Goal: Find contact information: Find contact information

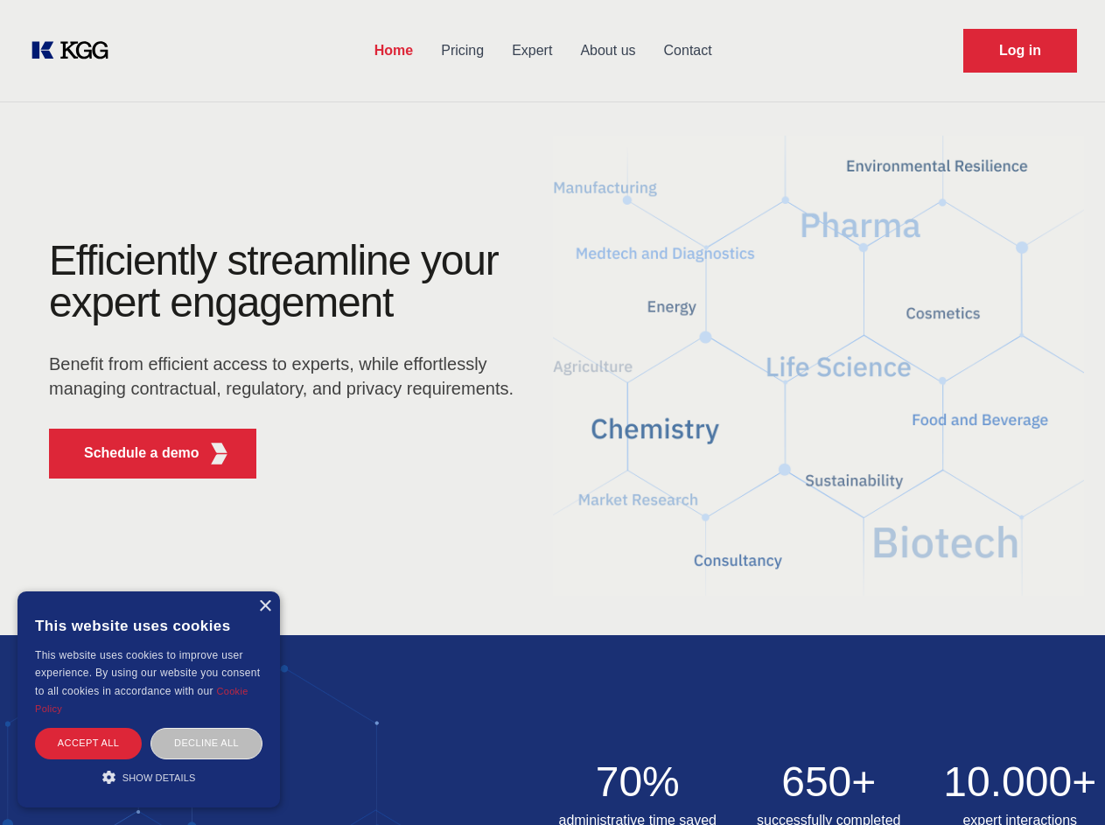
click at [552, 412] on div "Efficiently streamline your expert engagement Benefit from efficient access to …" at bounding box center [287, 366] width 532 height 253
click at [131, 453] on p "Schedule a demo" at bounding box center [141, 453] width 115 height 21
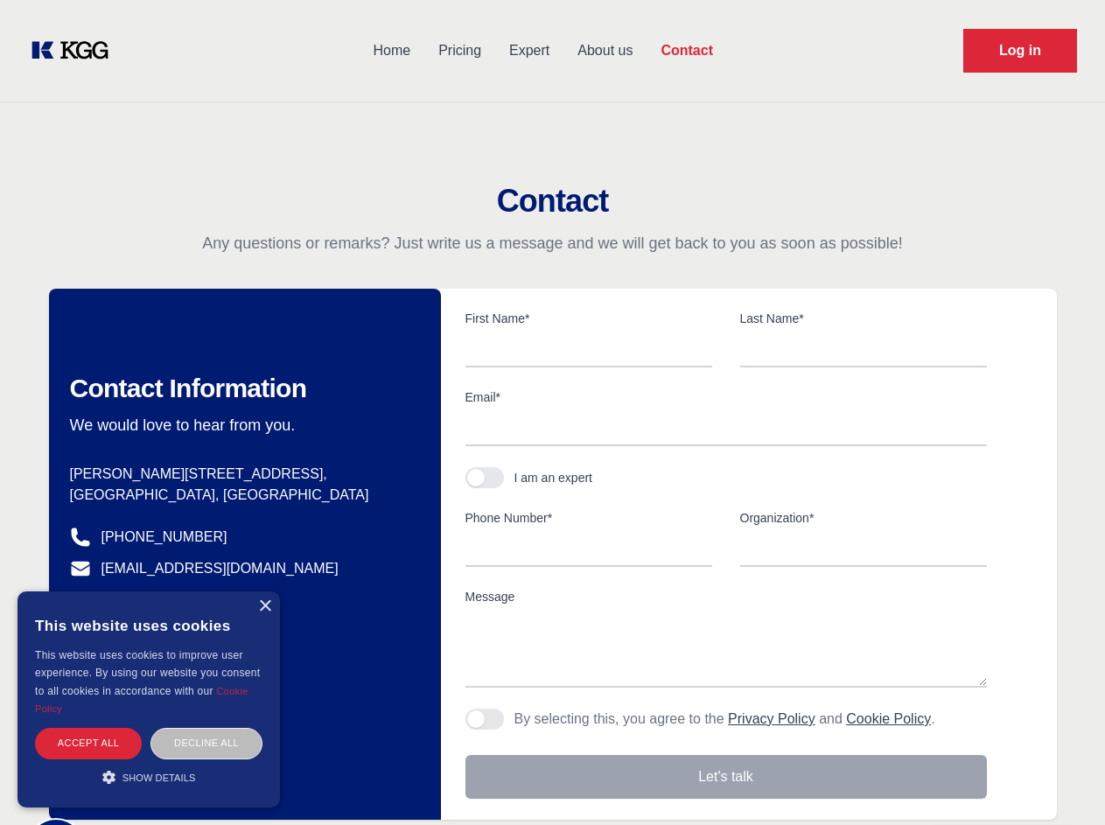
click at [264, 606] on div "× This website uses cookies This website uses cookies to improve user experienc…" at bounding box center [148, 699] width 262 height 216
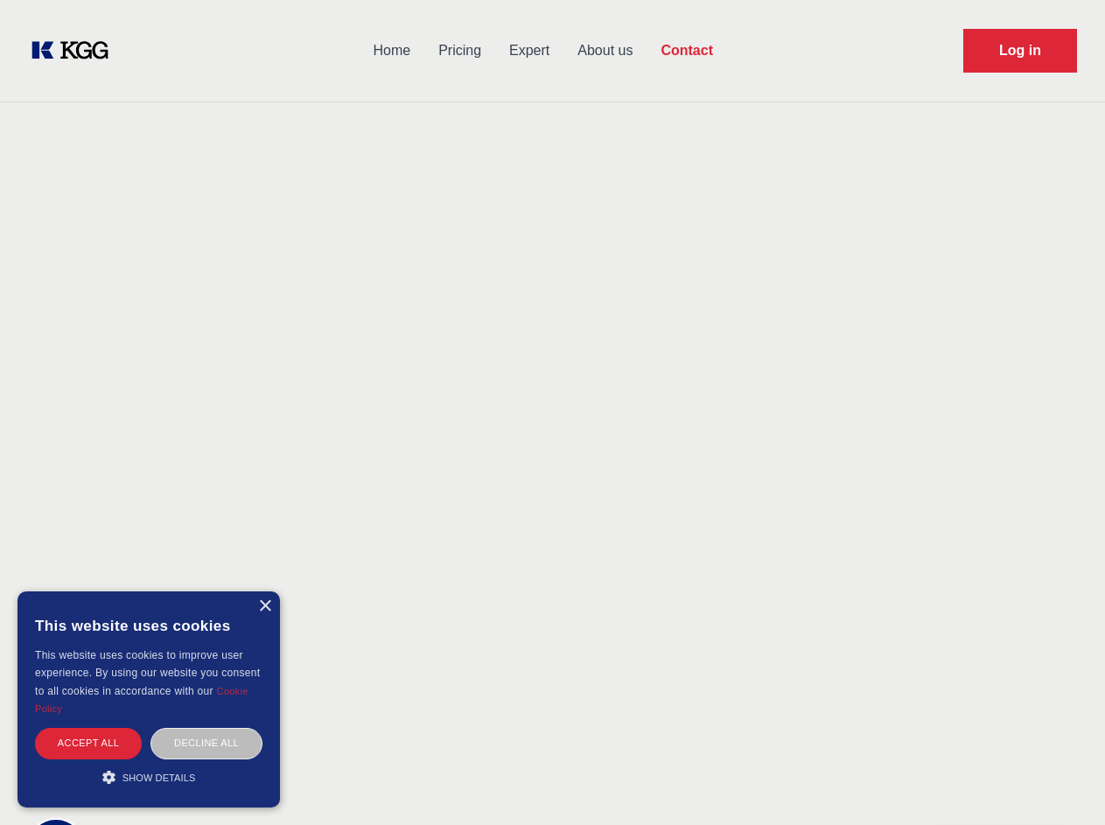
click at [88, 743] on div "Accept all" at bounding box center [88, 743] width 107 height 31
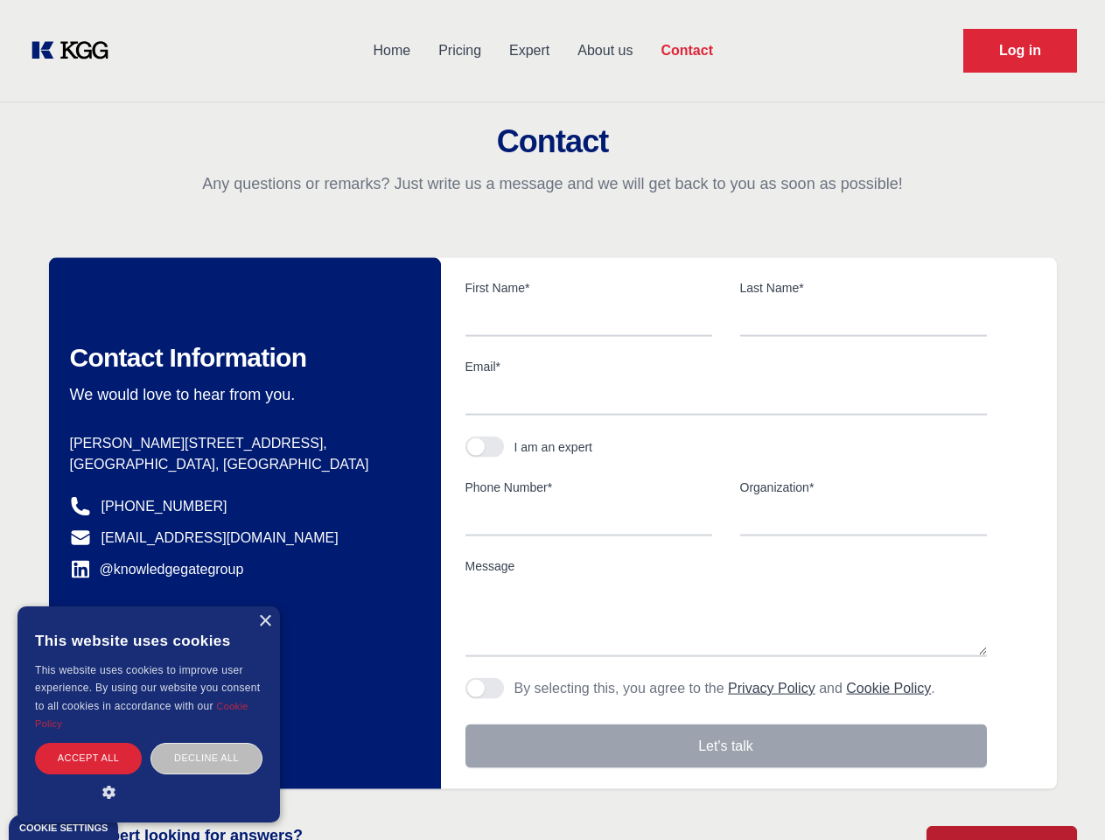
click at [206, 743] on div "Decline all" at bounding box center [206, 758] width 112 height 31
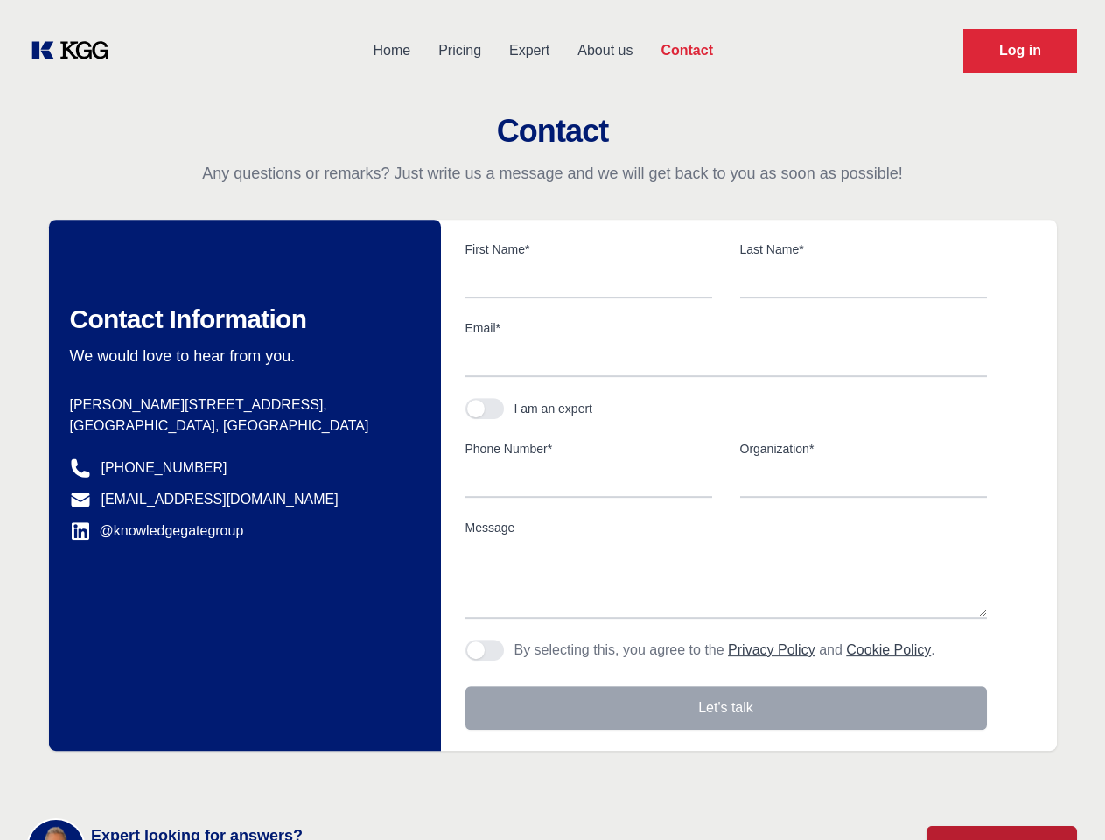
click at [149, 777] on main "Contact Any questions or remarks? Just write us a message and we will get back …" at bounding box center [552, 455] width 1105 height 911
